Goal: Information Seeking & Learning: Compare options

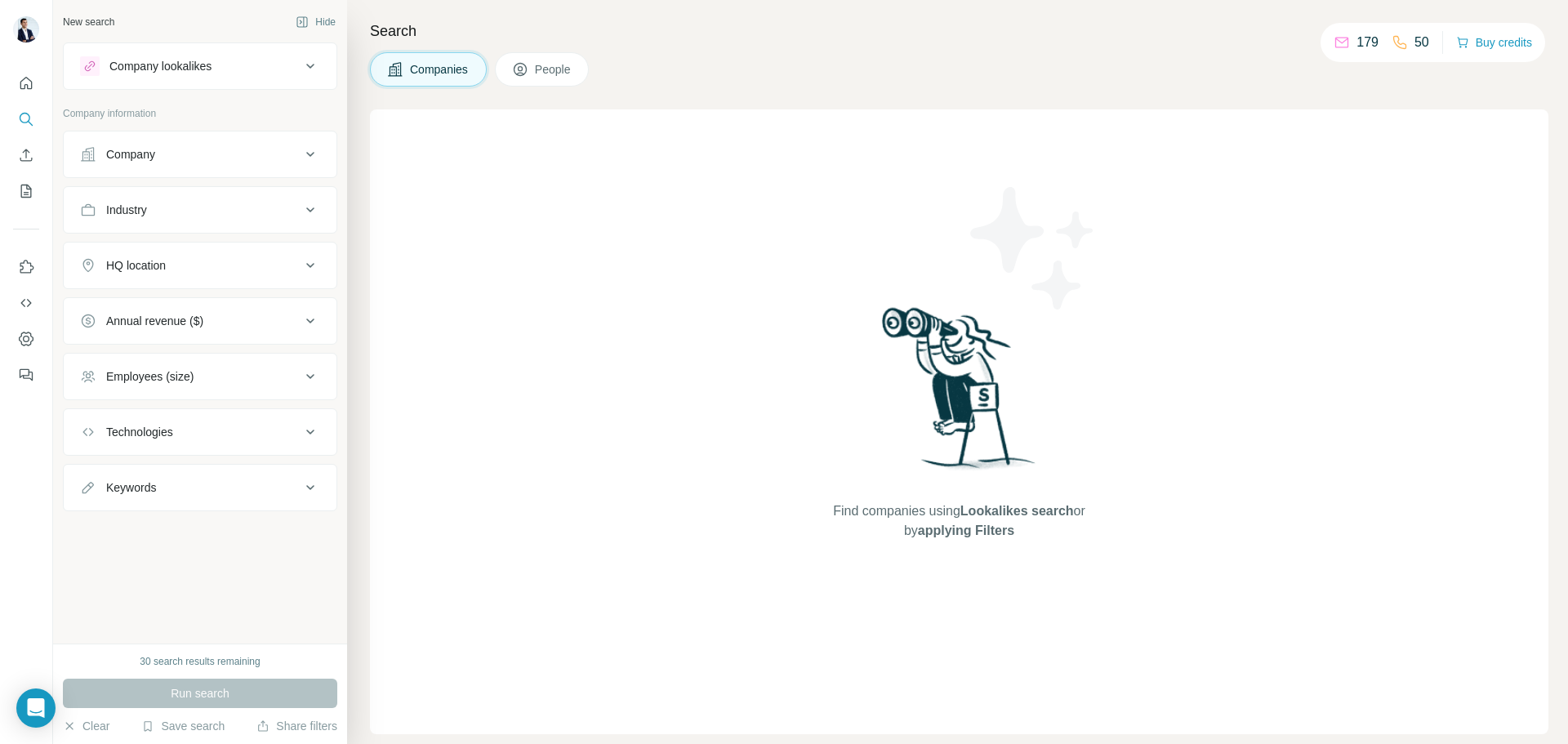
click at [163, 43] on div "Company lookalikes" at bounding box center [200, 66] width 274 height 47
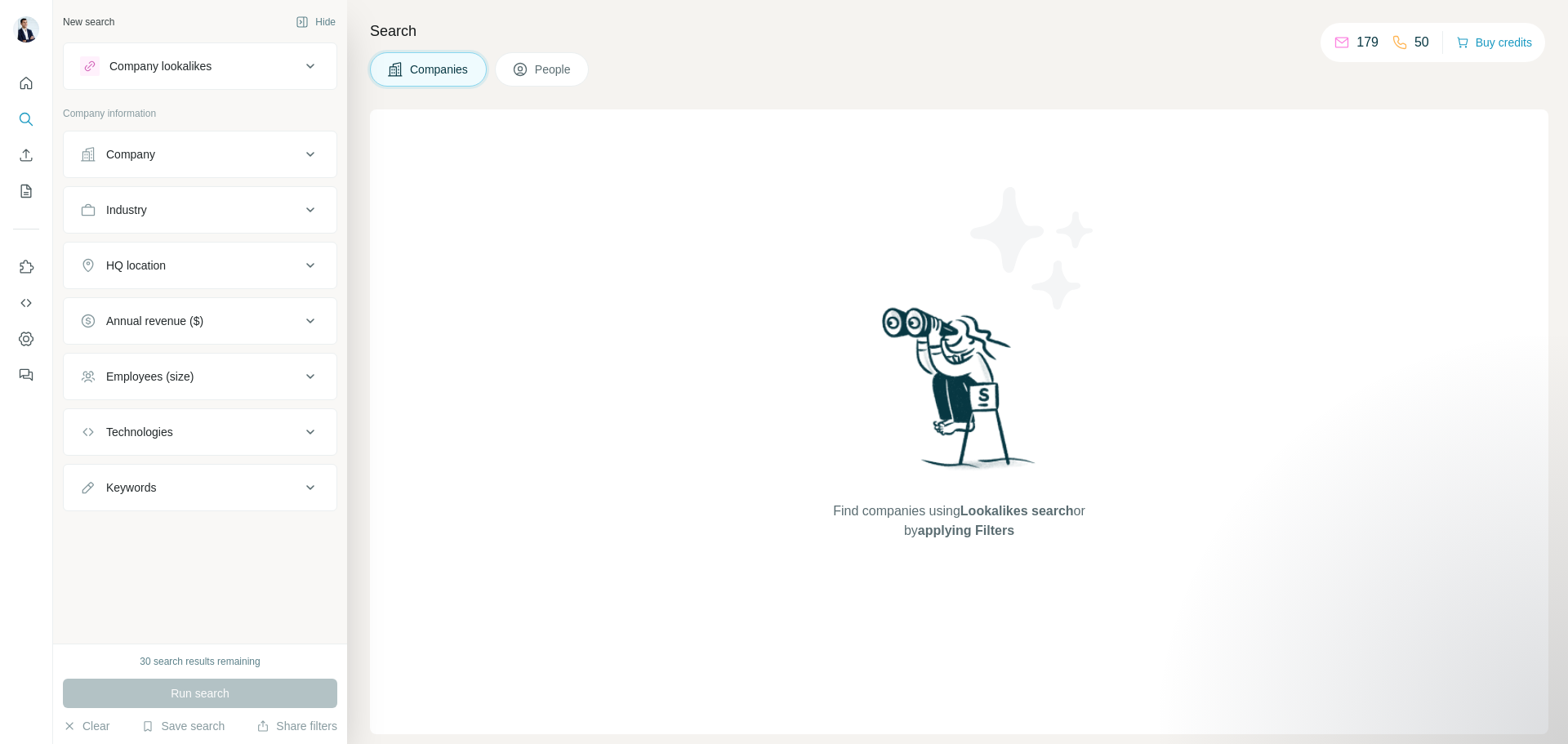
click at [161, 63] on div "Company lookalikes" at bounding box center [160, 66] width 102 height 16
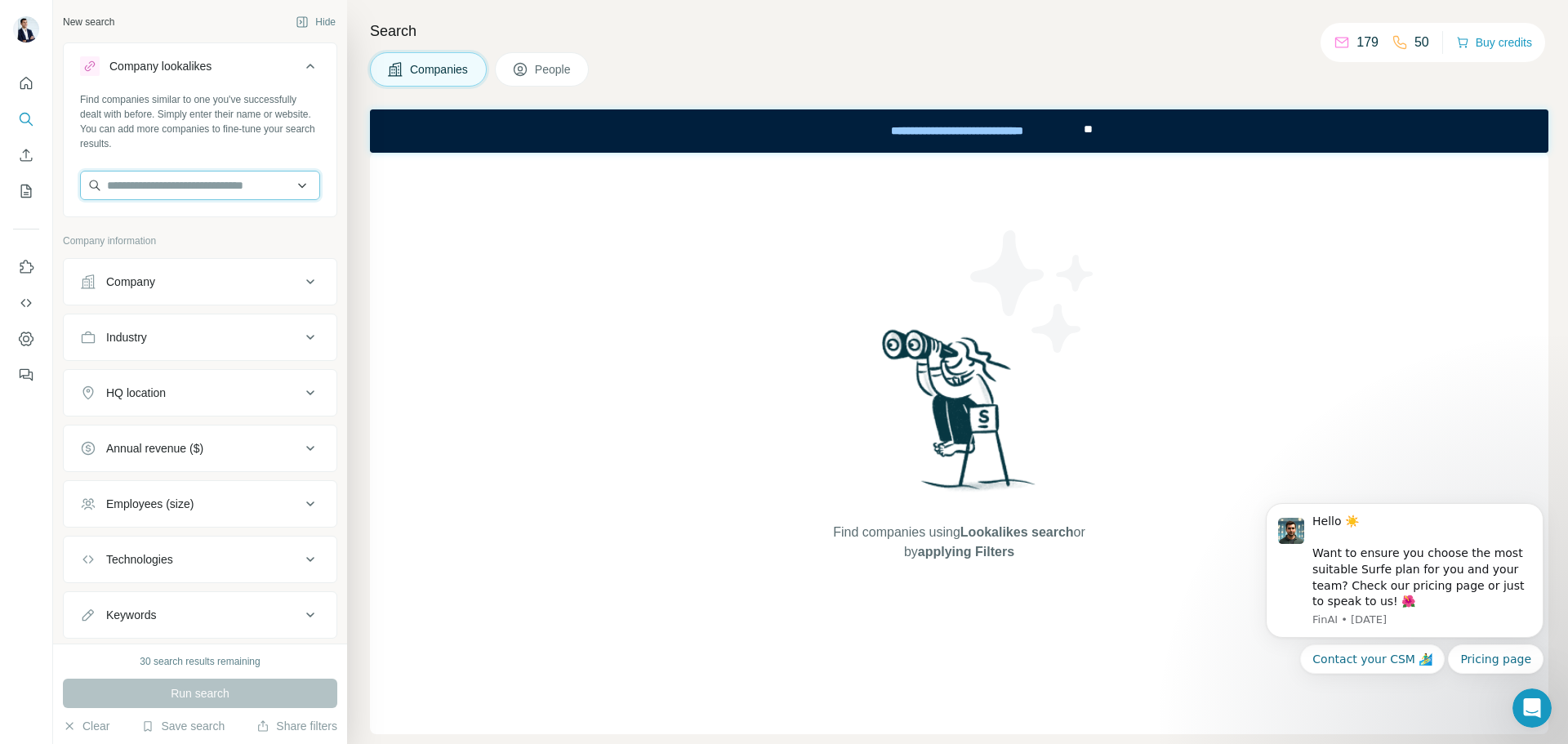
click at [168, 181] on input "text" at bounding box center [200, 185] width 240 height 29
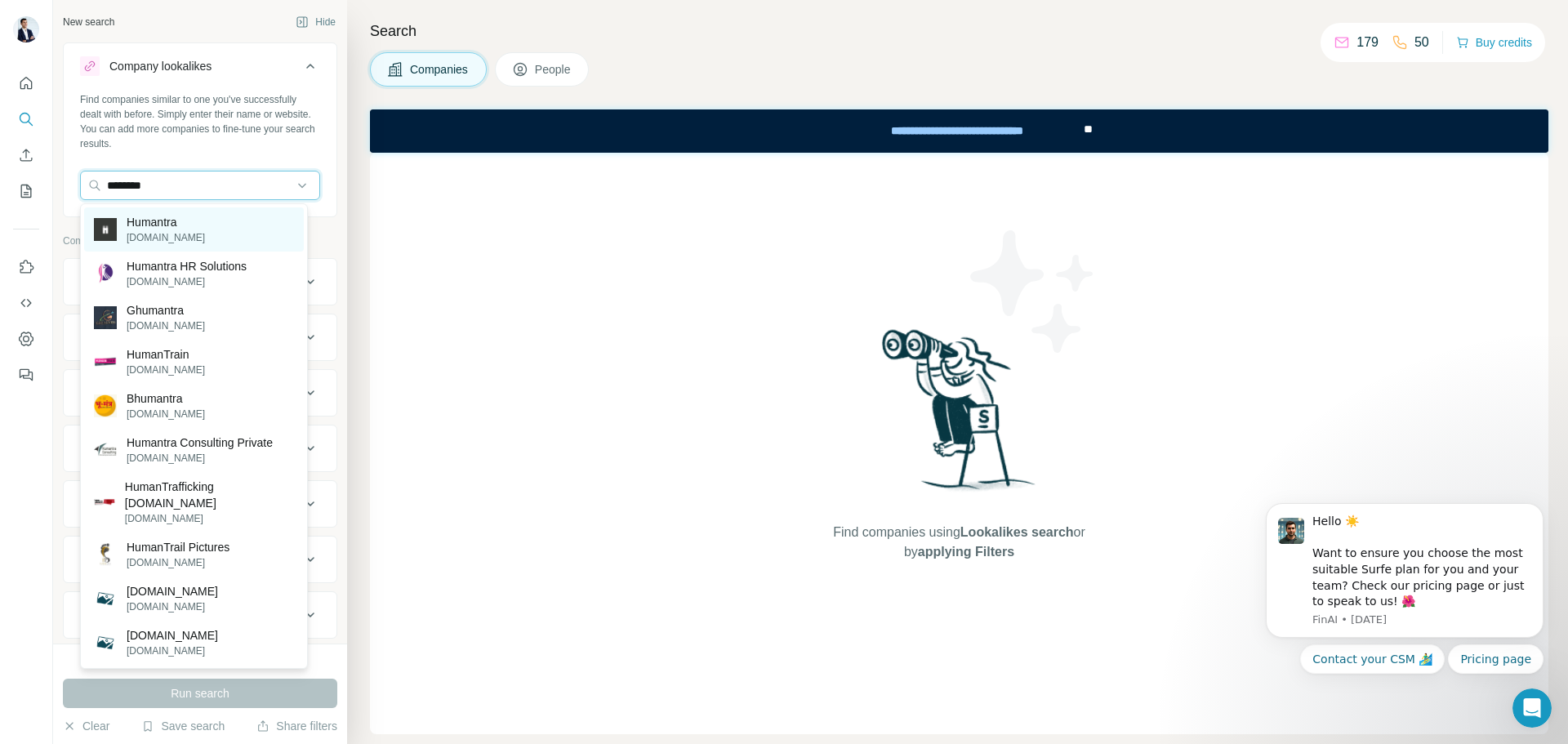
type input "********"
click at [171, 217] on p "Humantra" at bounding box center [166, 222] width 78 height 16
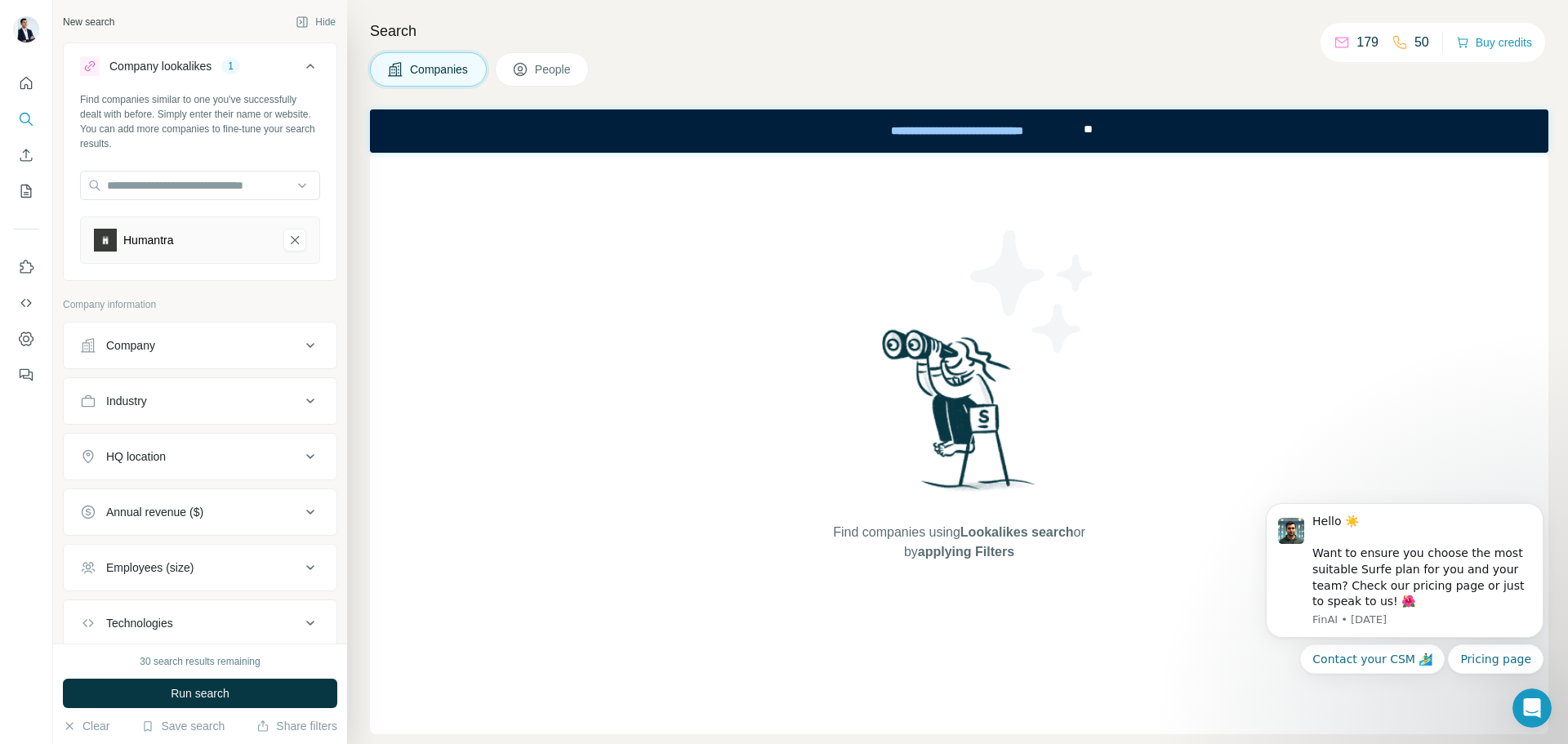
click at [204, 355] on button "Company" at bounding box center [200, 345] width 273 height 39
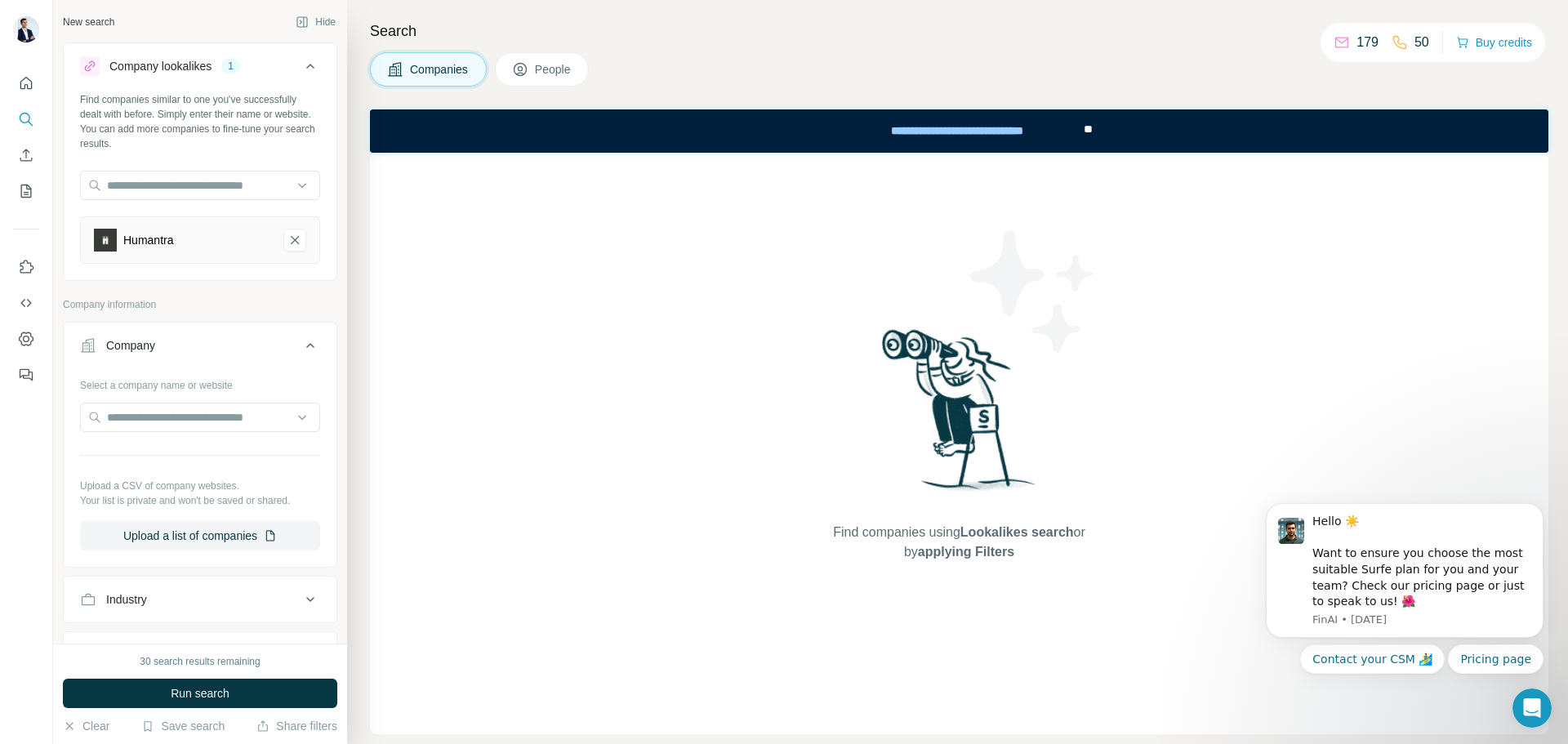
click at [204, 355] on button "Company" at bounding box center [200, 349] width 273 height 46
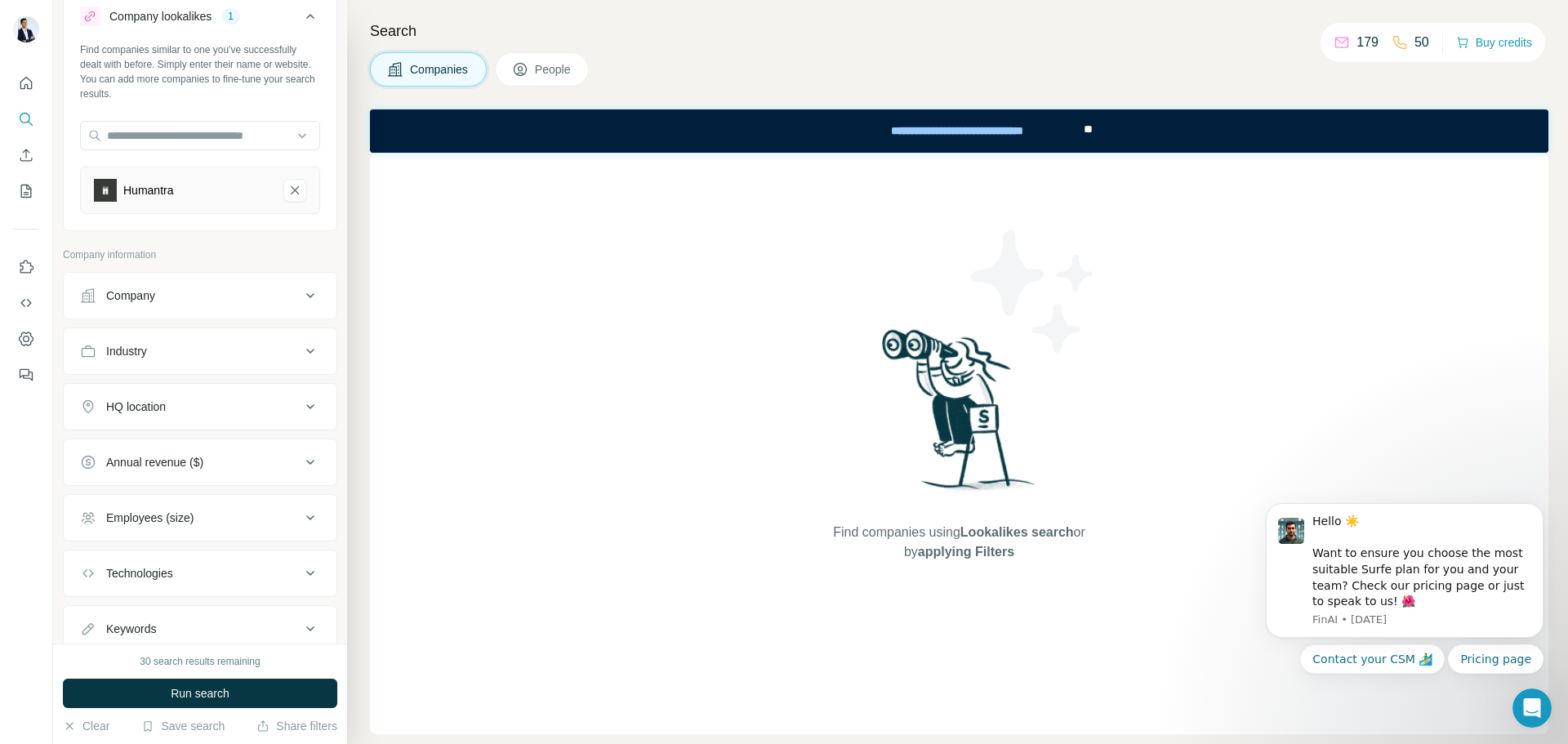
scroll to position [105, 0]
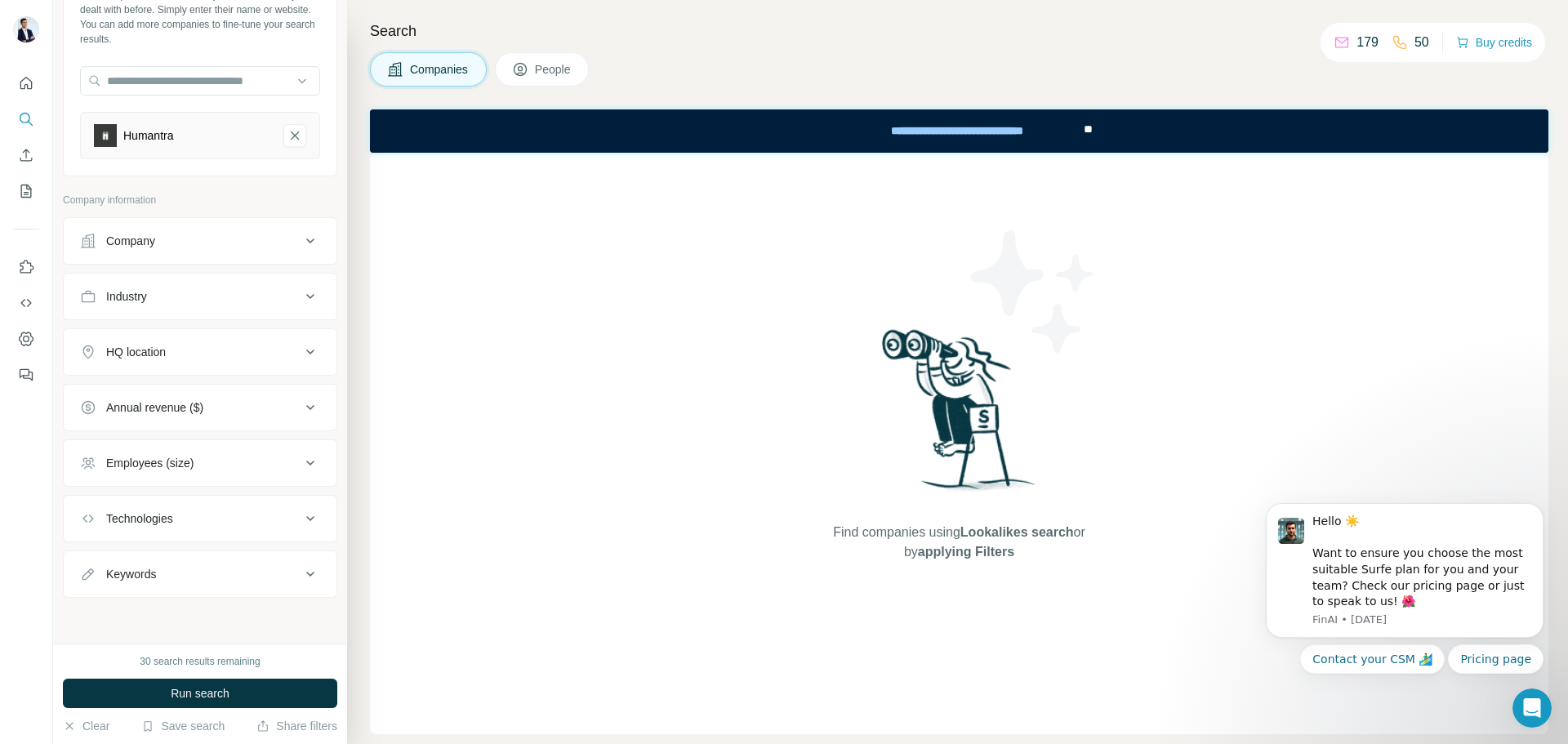
click at [208, 344] on div "HQ location" at bounding box center [190, 352] width 220 height 16
click at [180, 403] on input "text" at bounding box center [200, 393] width 240 height 29
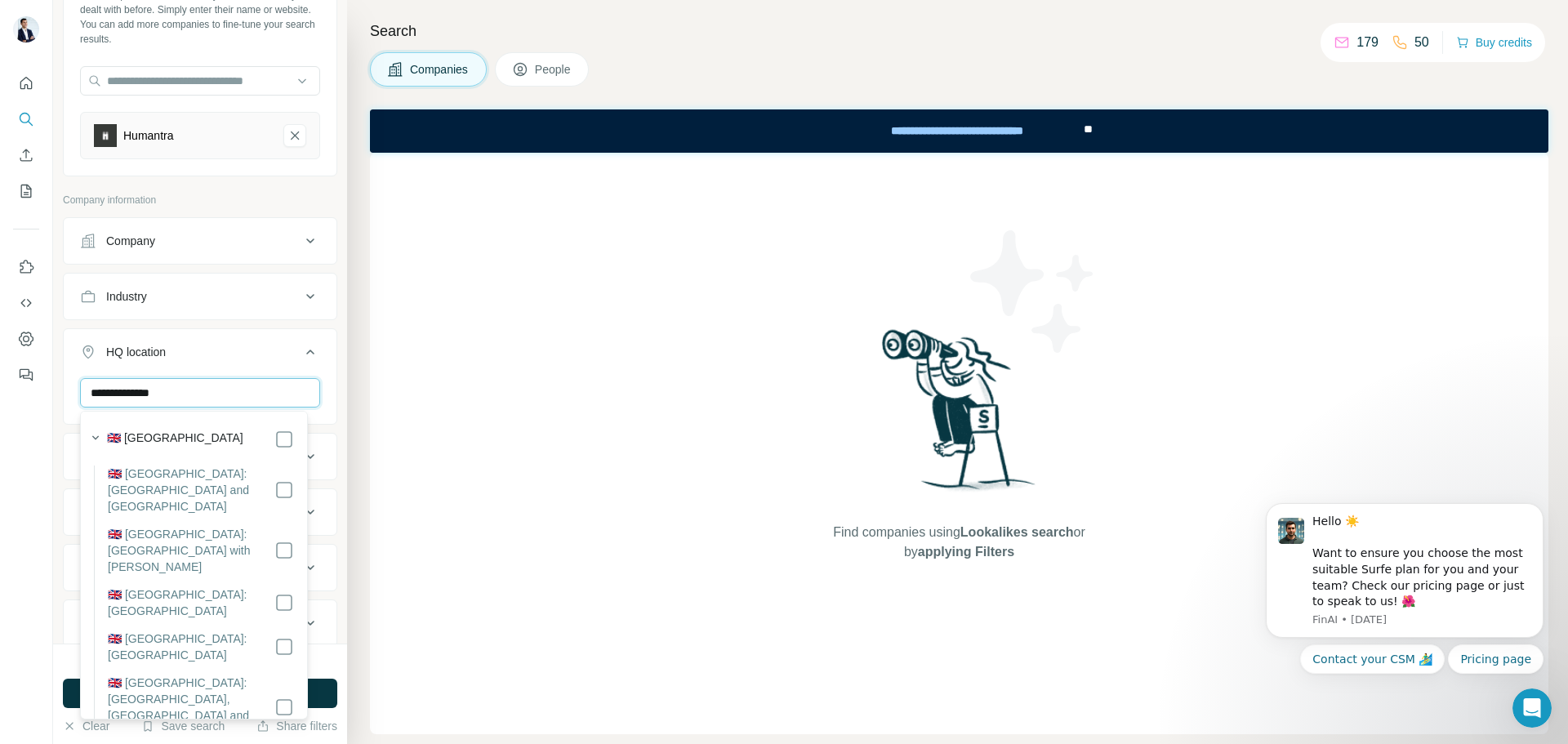
type input "**********"
click at [277, 351] on div "HQ location 1" at bounding box center [190, 352] width 220 height 16
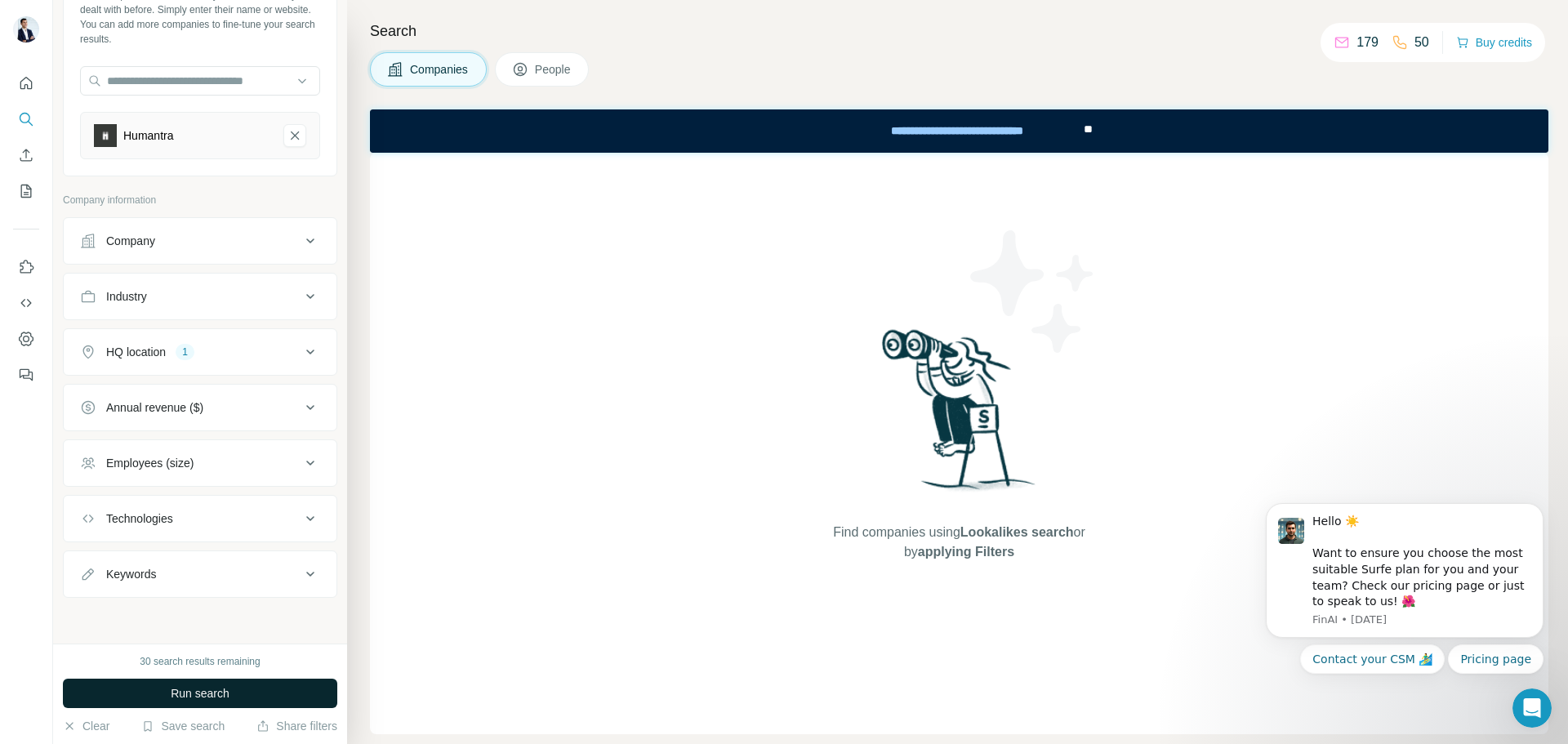
click at [189, 693] on span "Run search" at bounding box center [200, 693] width 59 height 16
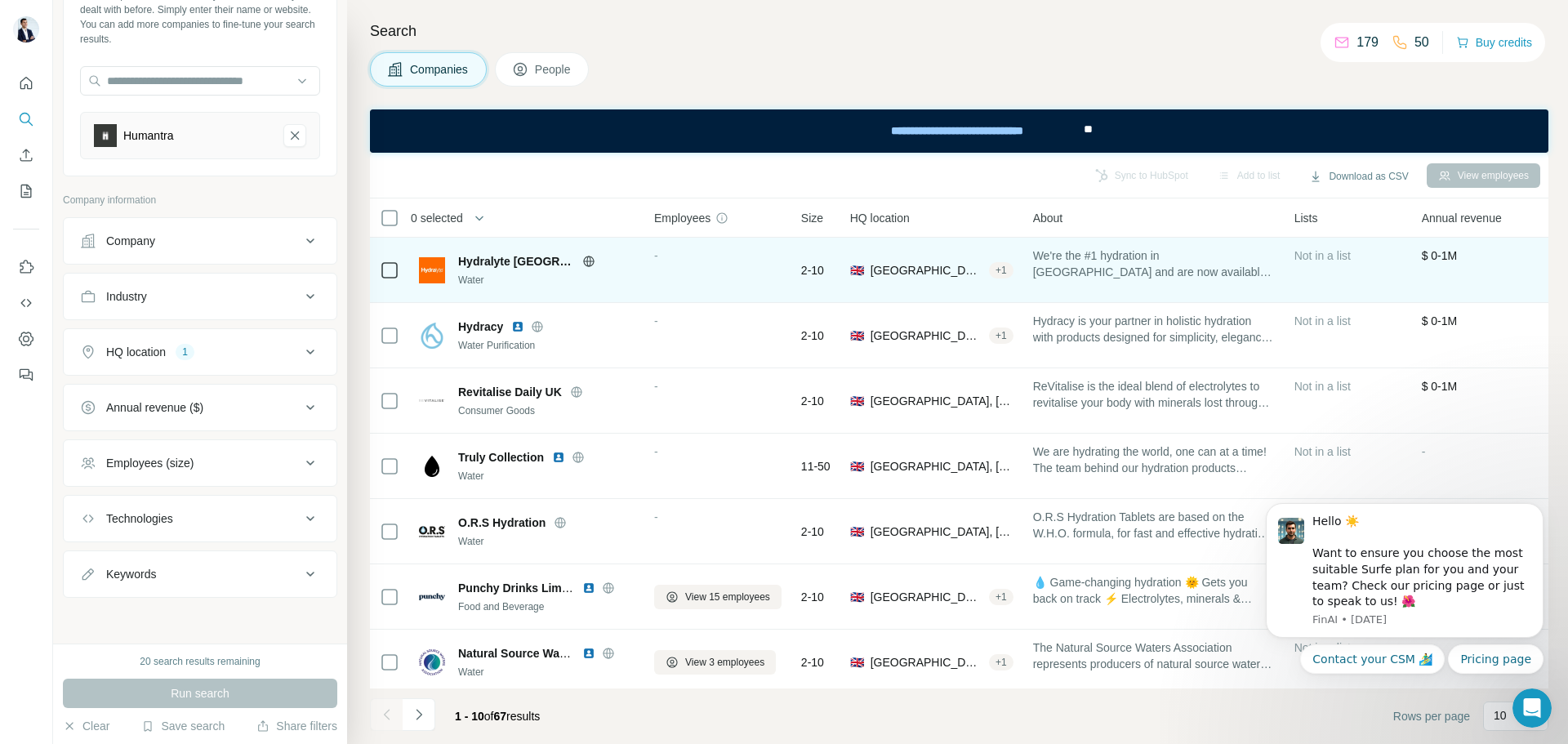
click at [582, 262] on icon at bounding box center [589, 261] width 13 height 13
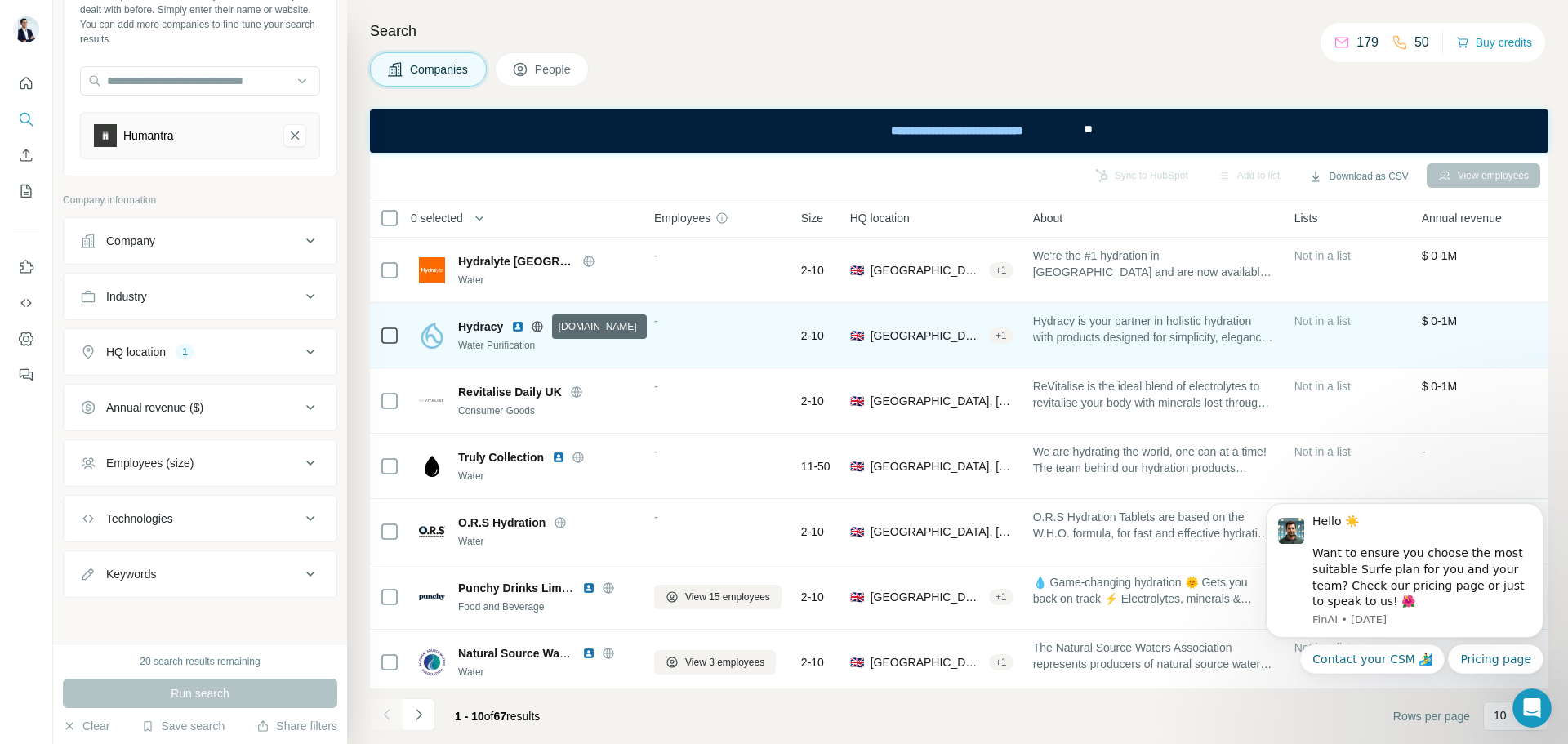
click at [541, 332] on icon at bounding box center [537, 327] width 13 height 13
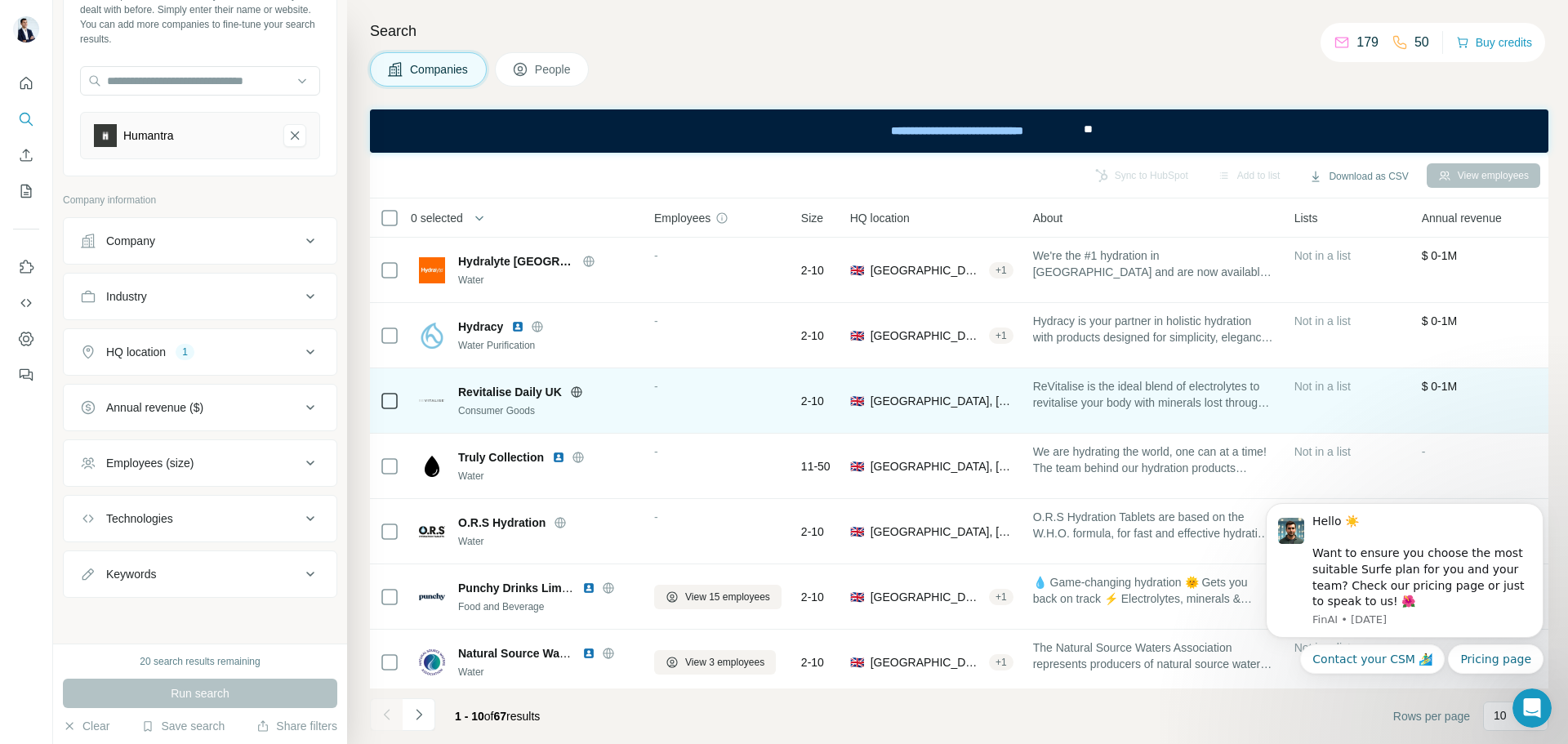
click at [580, 394] on icon at bounding box center [576, 391] width 11 height 11
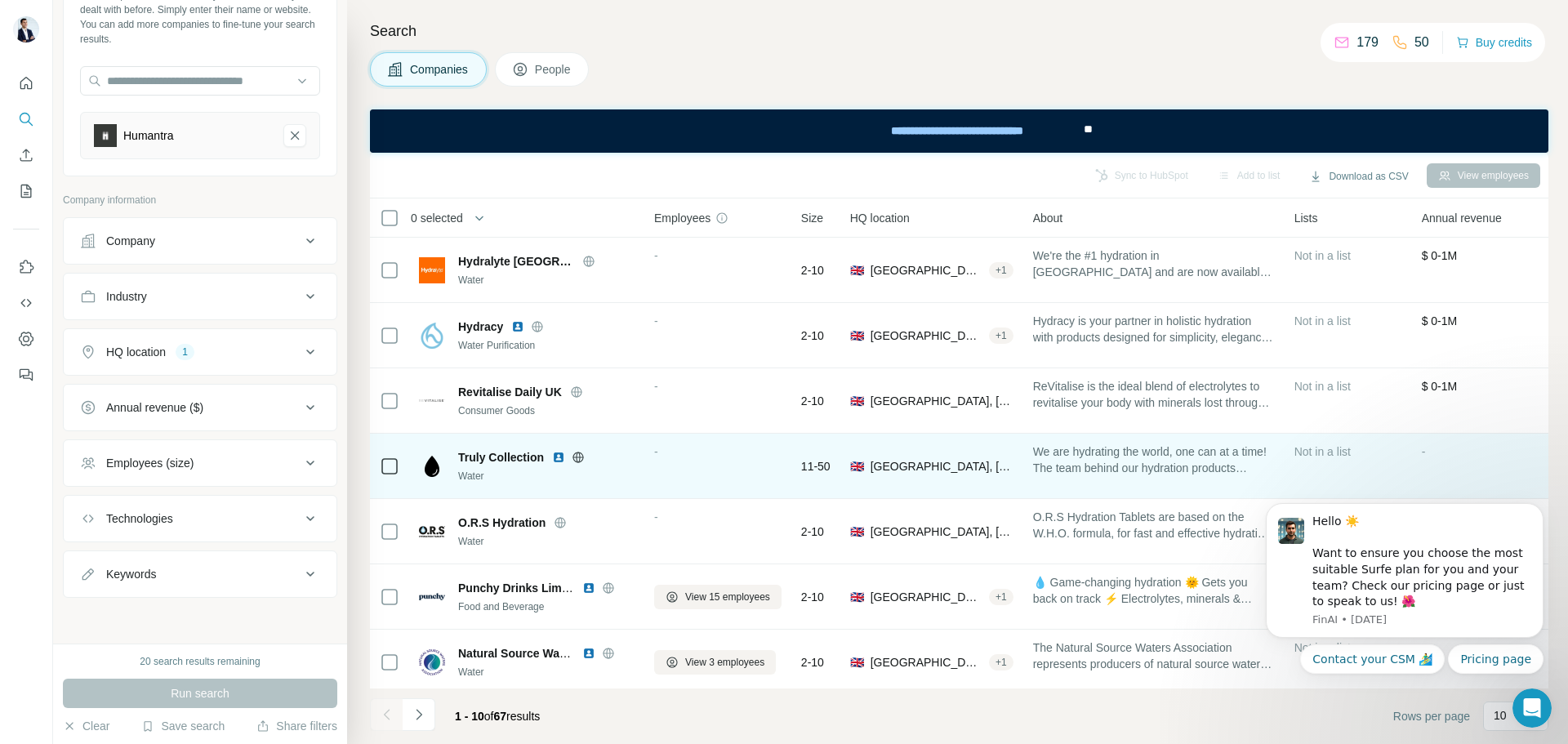
click at [583, 458] on icon at bounding box center [578, 457] width 13 height 13
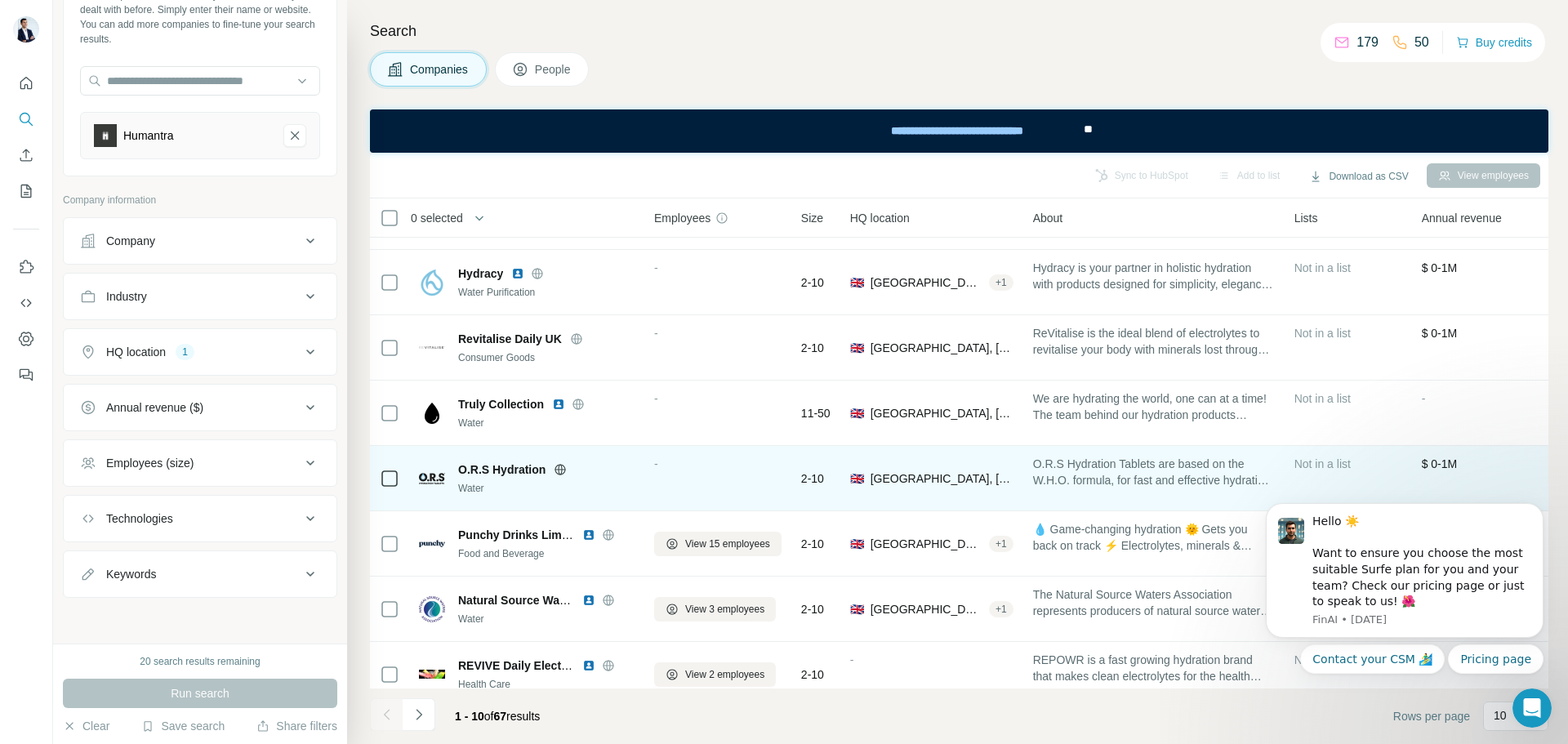
scroll to position [82, 0]
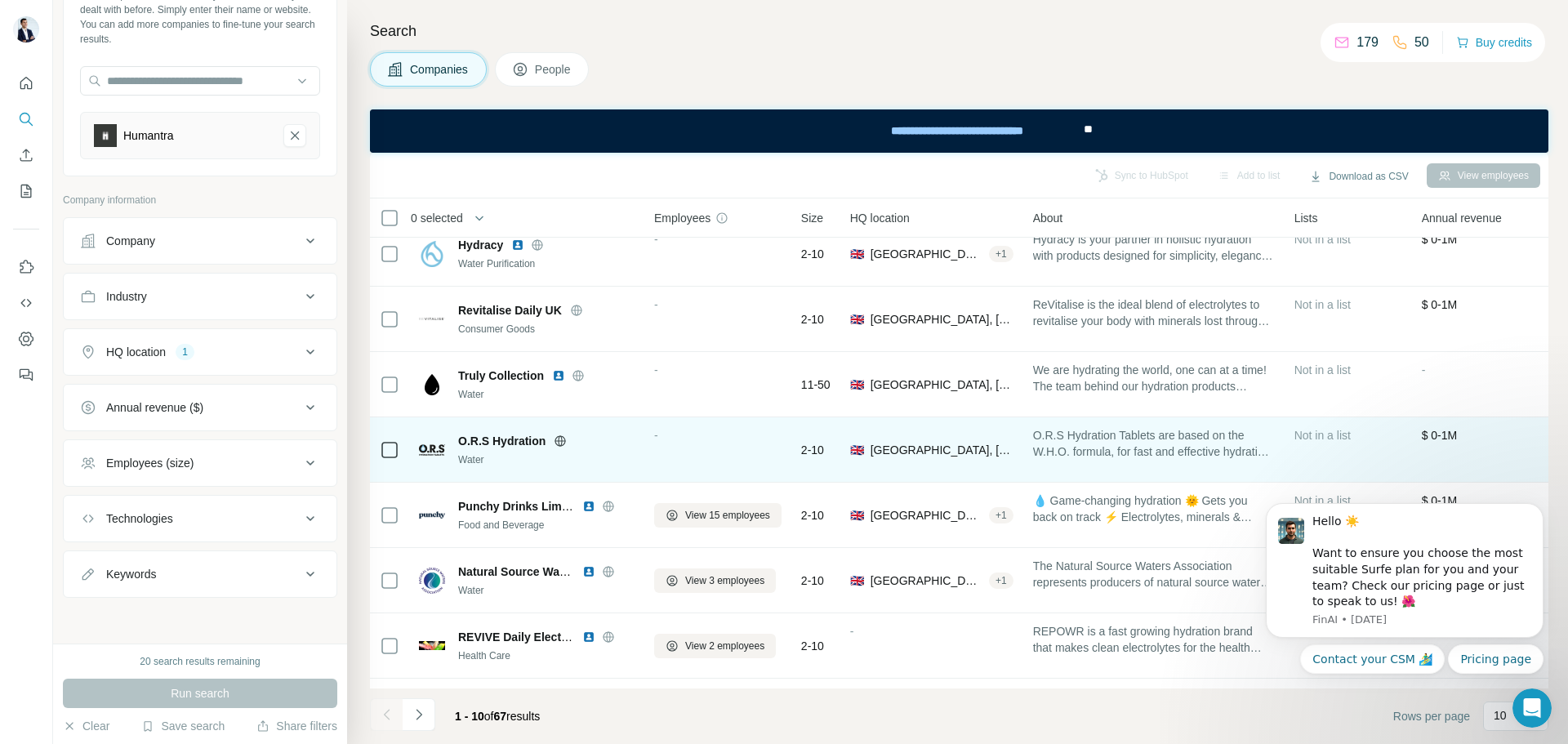
click at [559, 443] on icon at bounding box center [560, 441] width 13 height 13
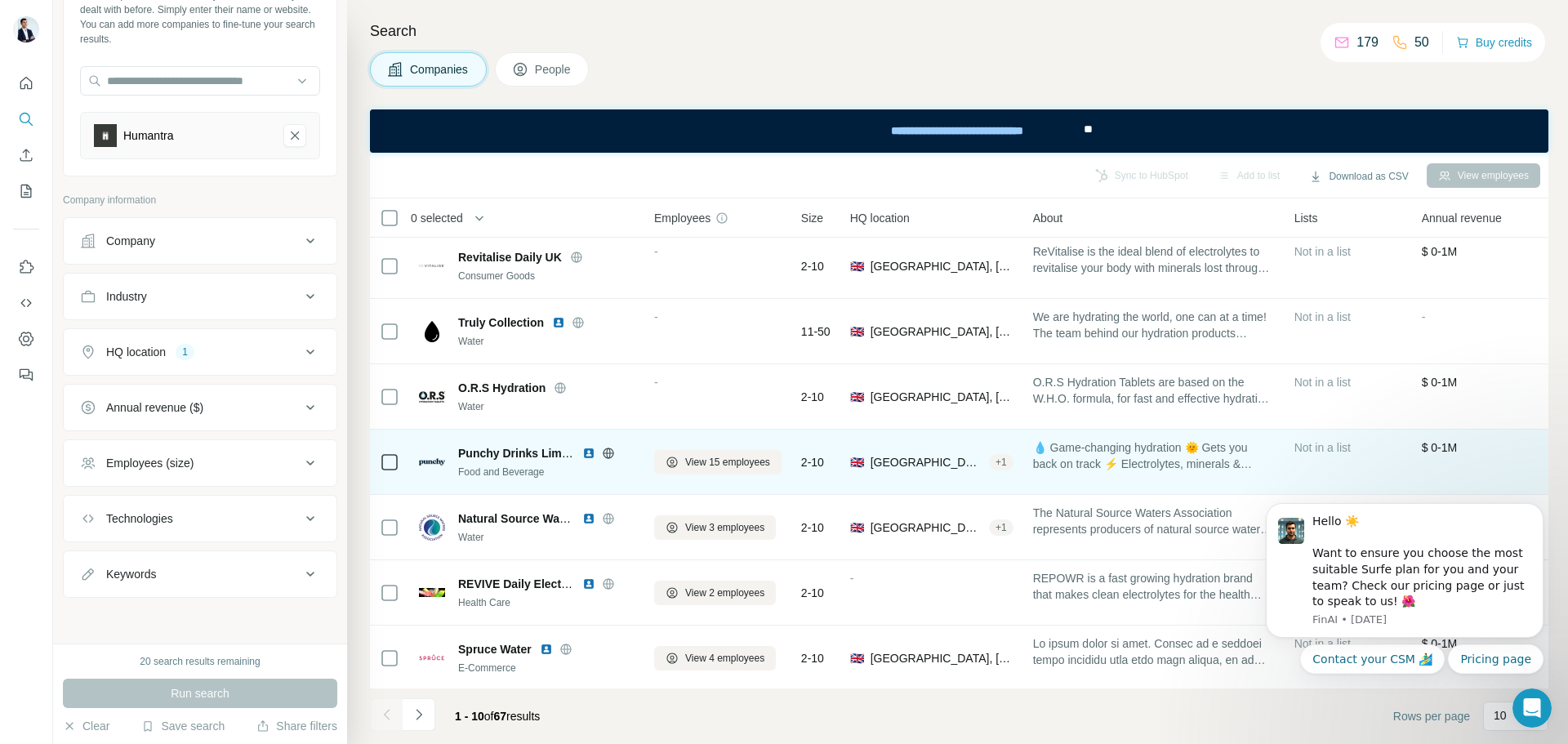
scroll to position [163, 0]
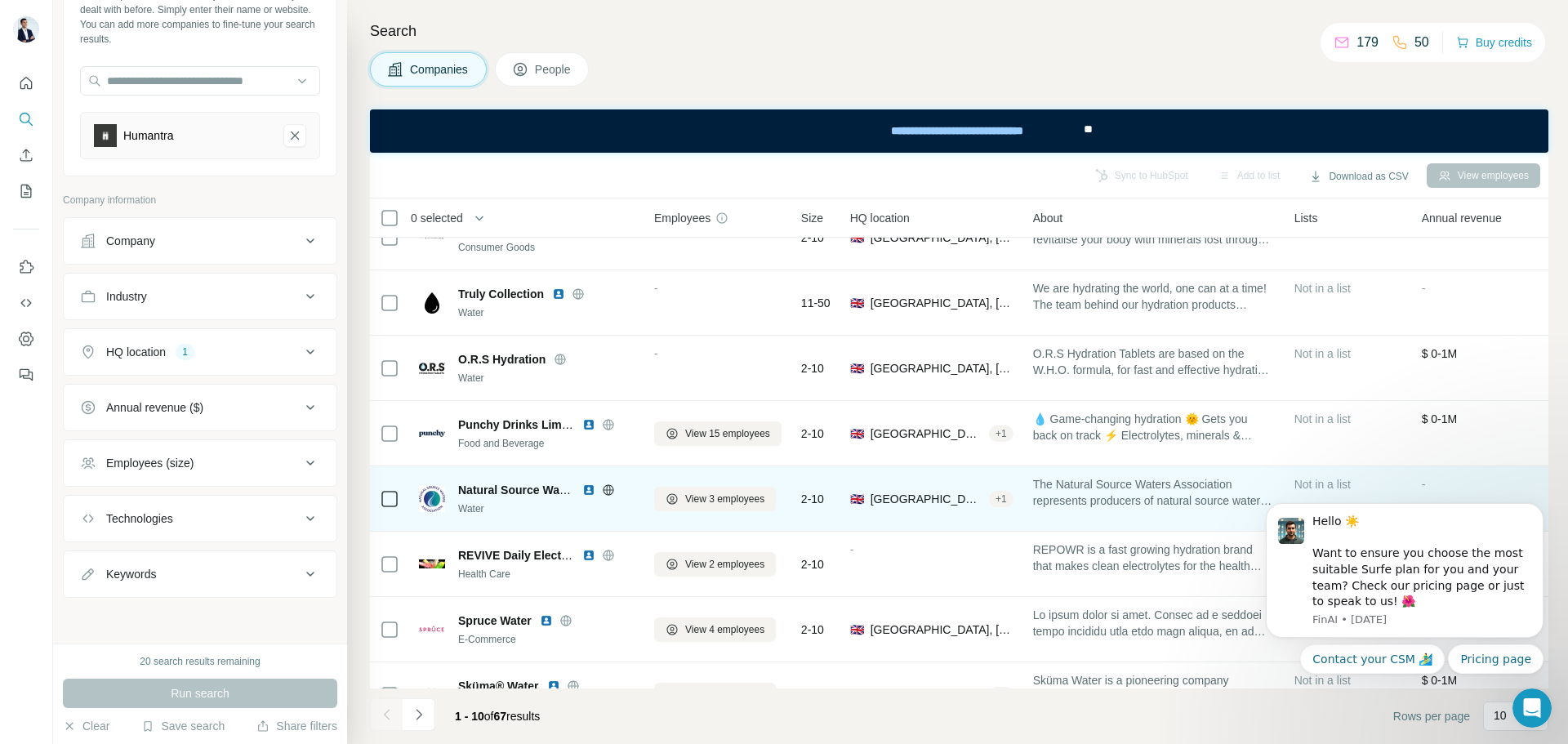
click at [604, 487] on icon at bounding box center [608, 490] width 13 height 13
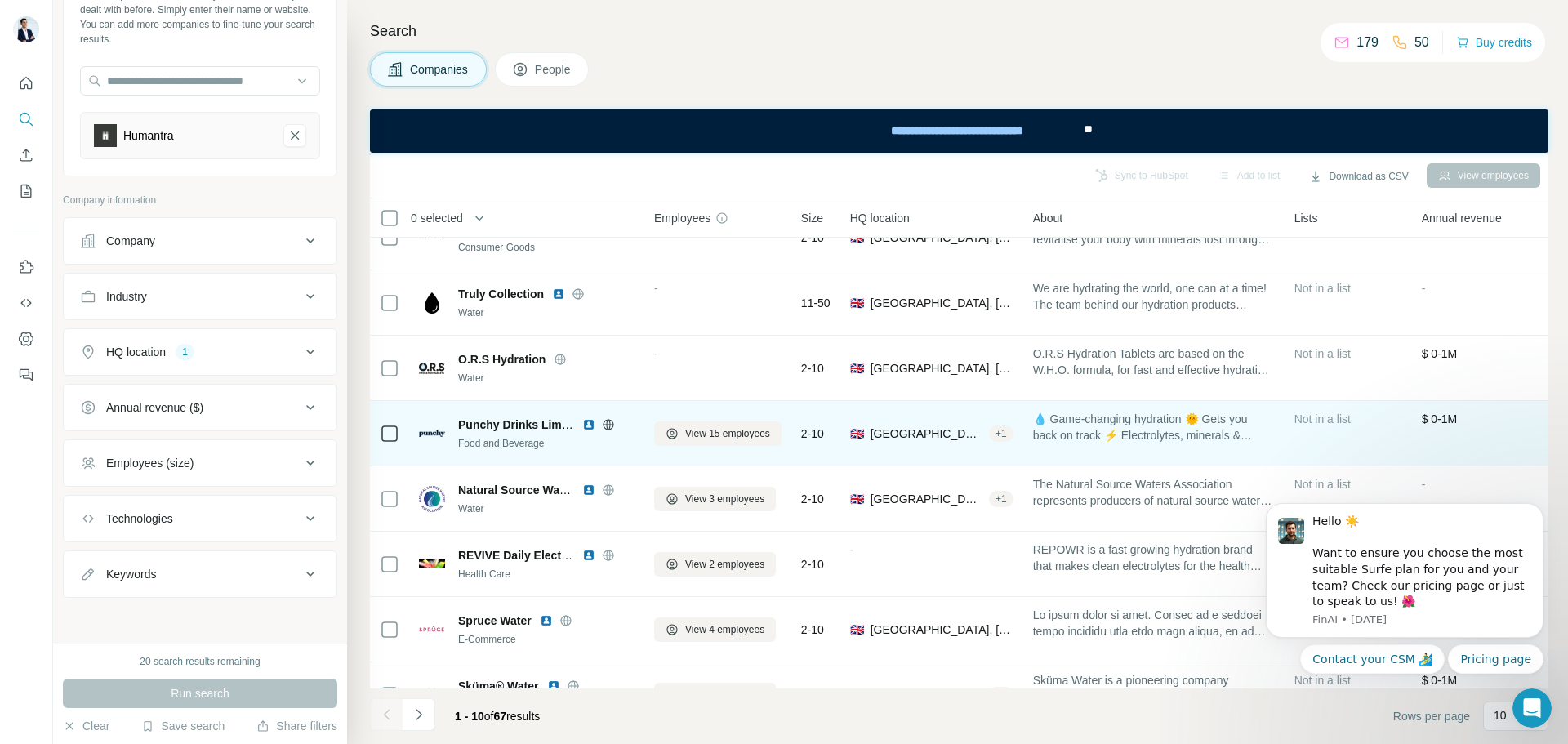
scroll to position [211, 0]
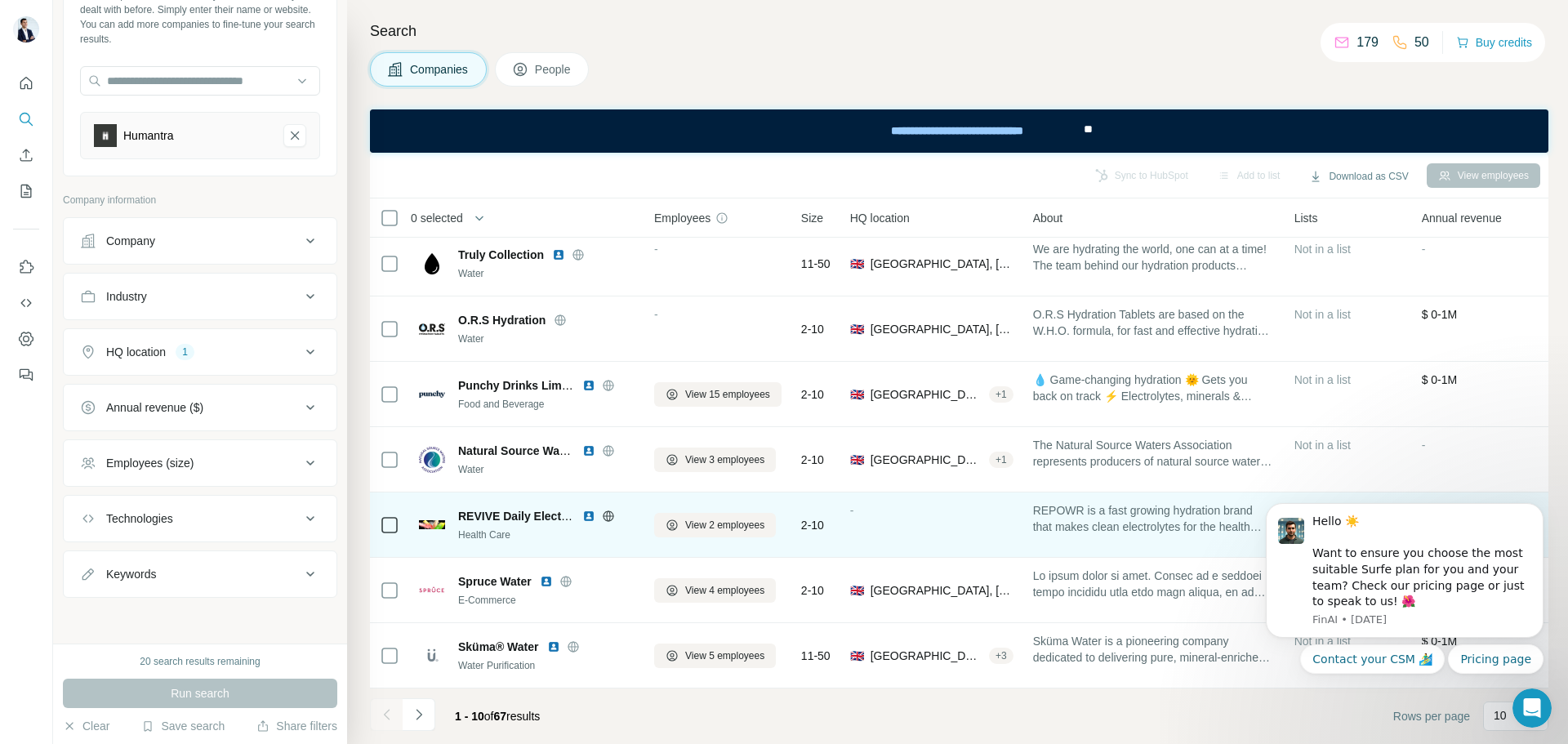
click at [606, 515] on icon at bounding box center [608, 515] width 11 height 1
click at [588, 514] on img at bounding box center [589, 516] width 13 height 13
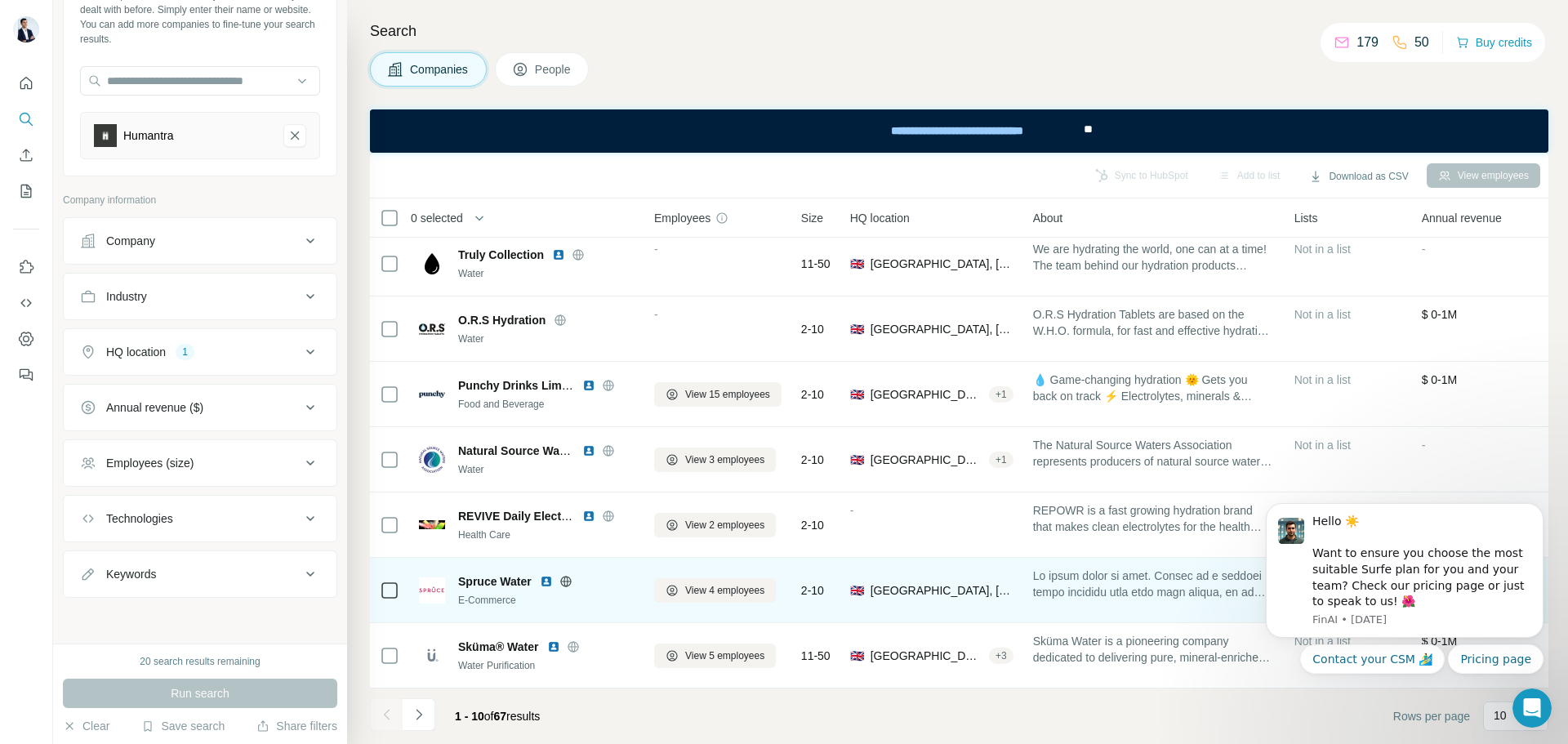
click at [568, 576] on icon at bounding box center [566, 581] width 13 height 13
click at [550, 577] on img at bounding box center [546, 581] width 13 height 13
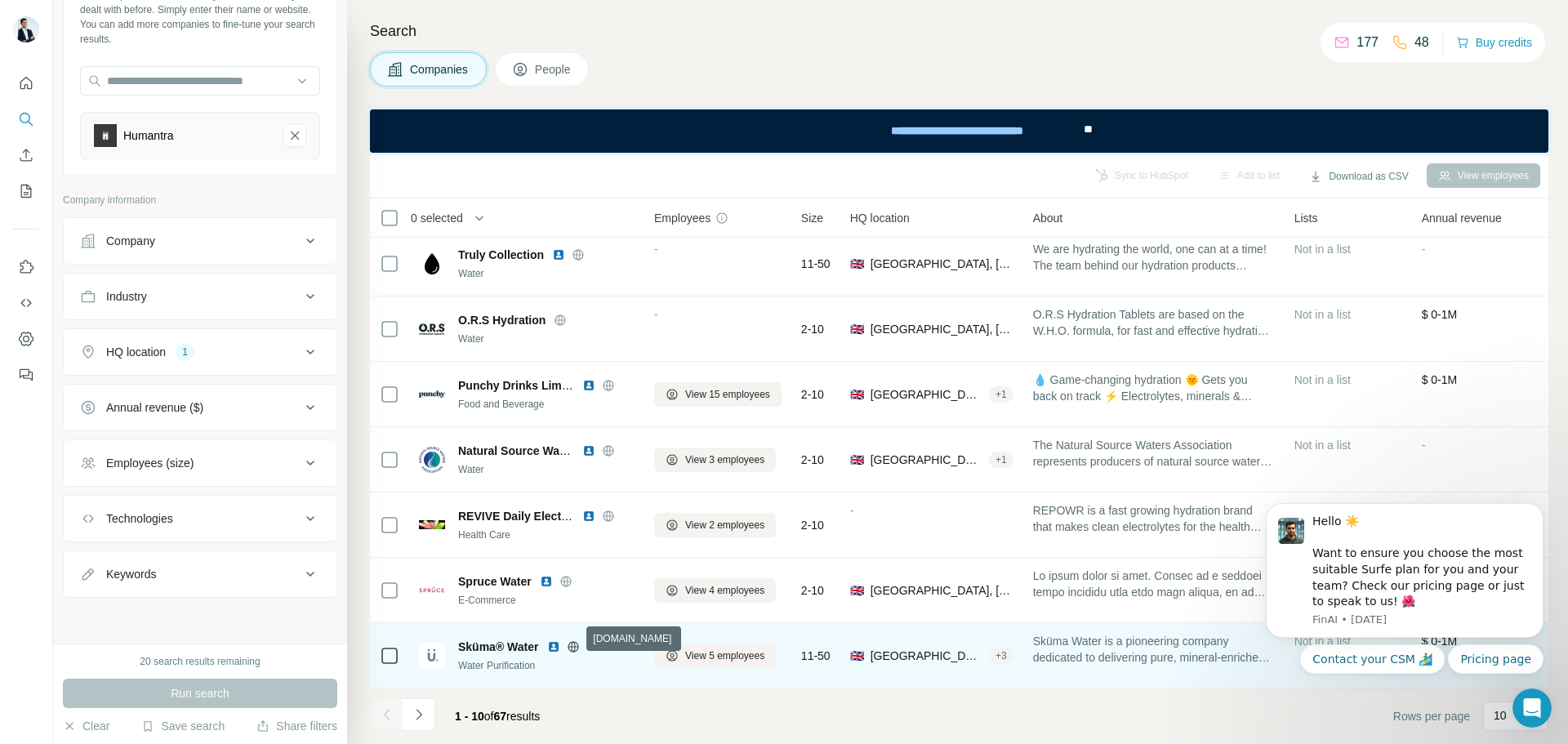
click at [573, 646] on icon at bounding box center [572, 646] width 11 height 1
click at [551, 640] on img at bounding box center [554, 647] width 13 height 13
